Goal: Information Seeking & Learning: Learn about a topic

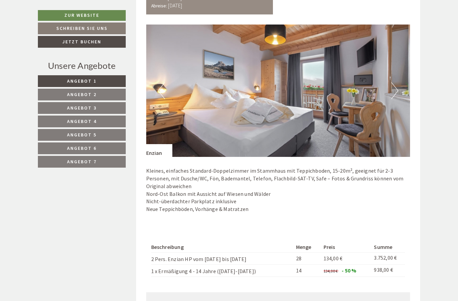
scroll to position [418, 0]
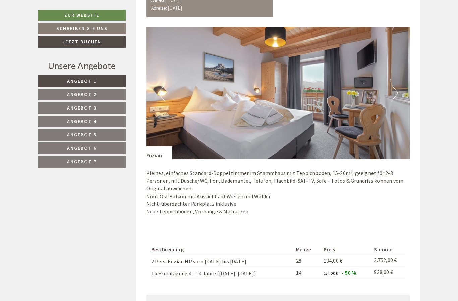
click at [403, 93] on img at bounding box center [278, 93] width 264 height 132
click at [398, 91] on button "Next" at bounding box center [394, 93] width 7 height 17
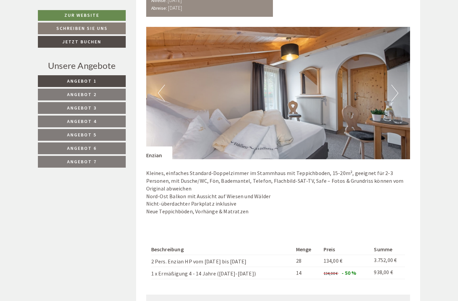
click at [400, 90] on img at bounding box center [278, 93] width 264 height 132
click at [398, 92] on button "Next" at bounding box center [394, 93] width 7 height 17
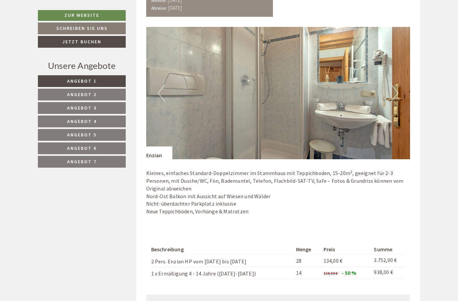
click at [398, 92] on button "Next" at bounding box center [394, 93] width 7 height 17
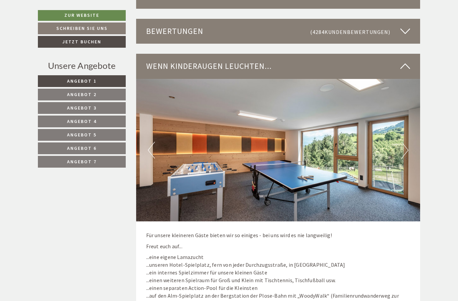
scroll to position [1860, 0]
click at [407, 141] on button "Next" at bounding box center [405, 149] width 7 height 17
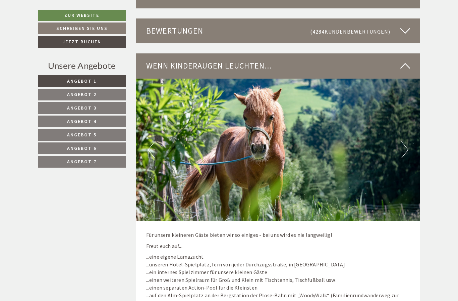
click at [410, 130] on img at bounding box center [278, 149] width 284 height 142
click at [408, 141] on button "Next" at bounding box center [405, 149] width 7 height 17
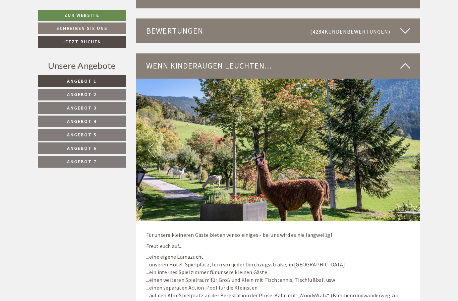
click at [404, 141] on button "Next" at bounding box center [405, 149] width 7 height 17
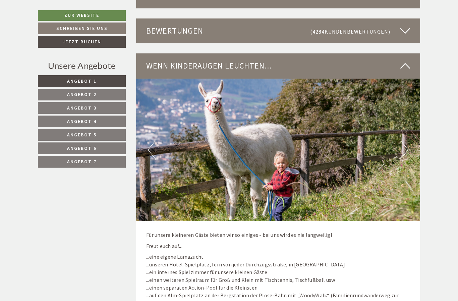
click at [408, 141] on button "Next" at bounding box center [405, 149] width 7 height 17
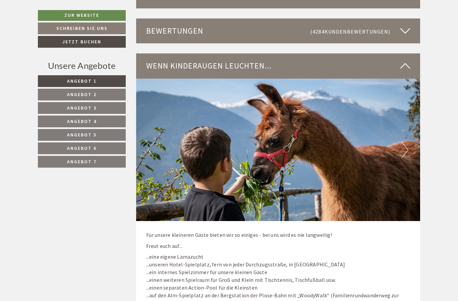
click at [410, 130] on img at bounding box center [278, 149] width 284 height 142
click at [409, 132] on img at bounding box center [278, 149] width 284 height 142
click at [409, 128] on img at bounding box center [278, 149] width 284 height 142
click at [404, 141] on button "Next" at bounding box center [405, 149] width 7 height 17
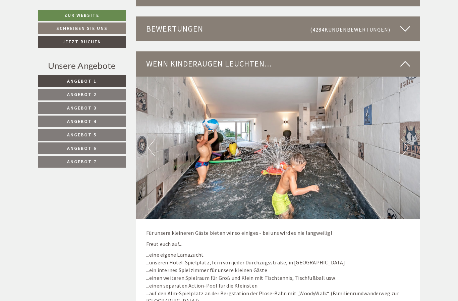
scroll to position [1862, 0]
click at [405, 139] on button "Next" at bounding box center [405, 147] width 7 height 17
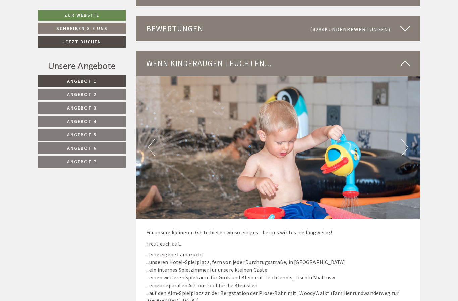
click at [410, 128] on img at bounding box center [278, 147] width 284 height 142
click at [407, 139] on button "Next" at bounding box center [405, 147] width 7 height 17
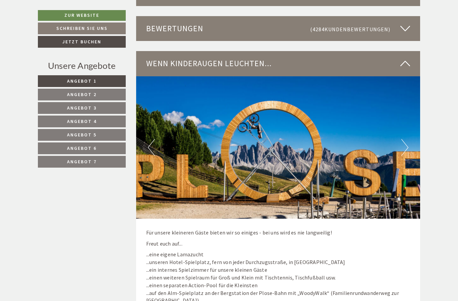
click at [409, 129] on img at bounding box center [278, 147] width 284 height 142
click at [411, 127] on img at bounding box center [278, 147] width 284 height 142
click at [408, 139] on button "Next" at bounding box center [405, 147] width 7 height 17
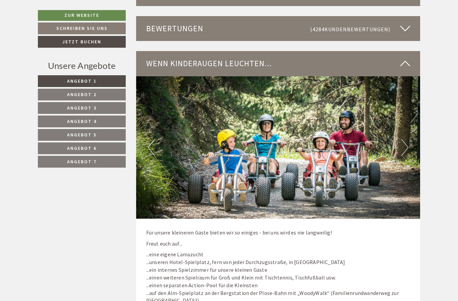
click at [411, 128] on img at bounding box center [278, 147] width 284 height 142
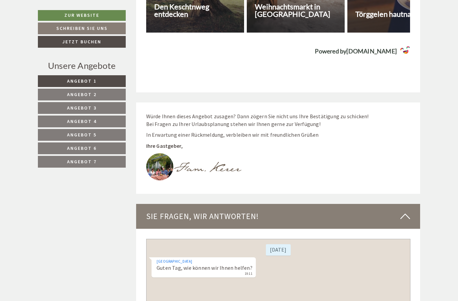
click at [56, 158] on link "Angebot 7" at bounding box center [82, 162] width 88 height 12
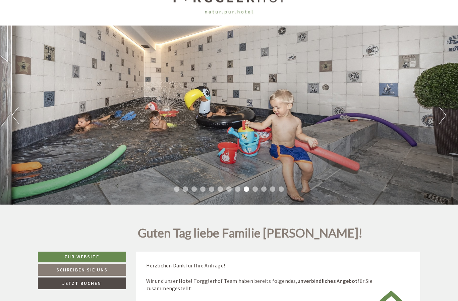
scroll to position [0, 0]
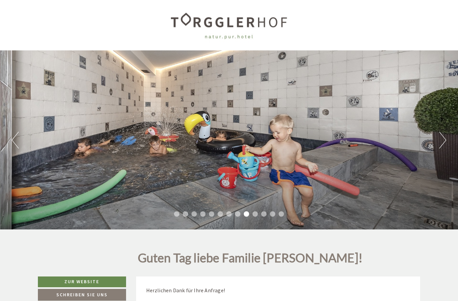
click at [440, 138] on button "Next" at bounding box center [442, 140] width 7 height 17
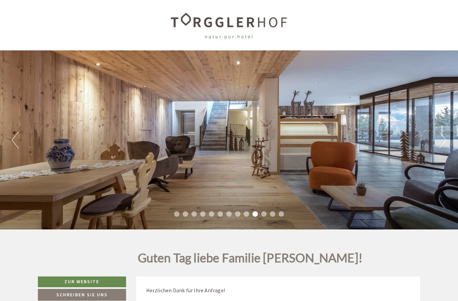
click at [16, 142] on button "Previous" at bounding box center [15, 140] width 7 height 17
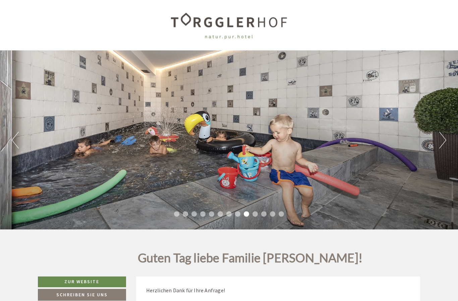
click at [14, 135] on button "Previous" at bounding box center [15, 140] width 7 height 17
click at [14, 133] on button "Previous" at bounding box center [15, 140] width 7 height 17
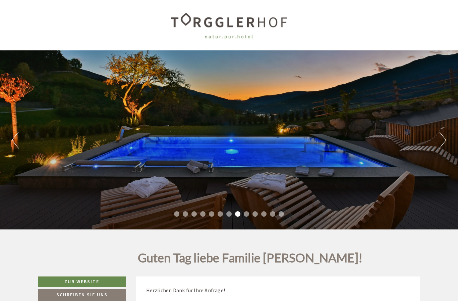
click at [11, 127] on div "Previous Next 1 2 3 4 5 6 7 8 9 10 11 12 13" at bounding box center [229, 139] width 458 height 179
click at [16, 137] on button "Previous" at bounding box center [15, 140] width 7 height 17
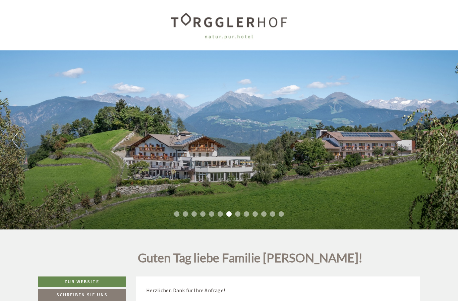
click at [12, 134] on button "Previous" at bounding box center [15, 140] width 7 height 17
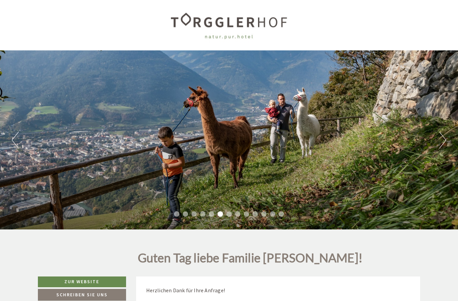
click at [13, 132] on button "Previous" at bounding box center [15, 140] width 7 height 17
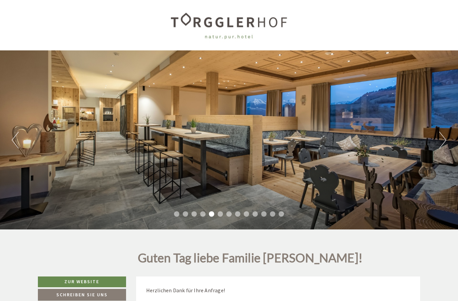
scroll to position [1, 0]
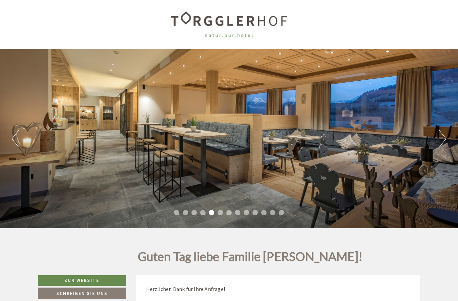
click at [14, 145] on button "Previous" at bounding box center [15, 138] width 7 height 17
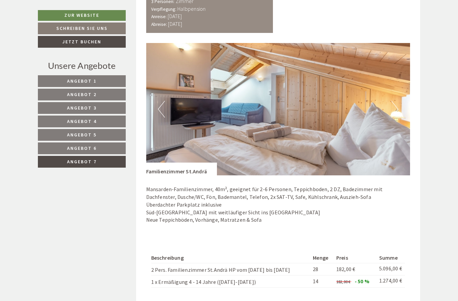
scroll to position [429, 0]
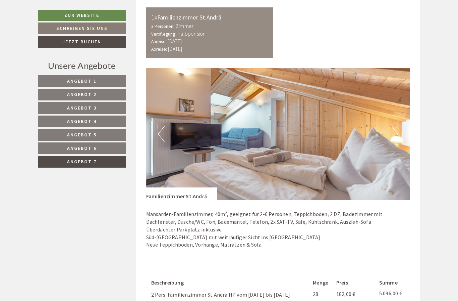
click at [63, 80] on link "Angebot 1" at bounding box center [82, 81] width 88 height 12
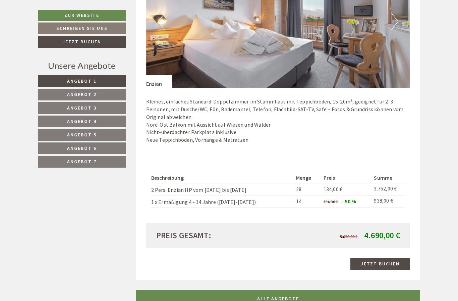
scroll to position [497, 0]
